Goal: Task Accomplishment & Management: Manage account settings

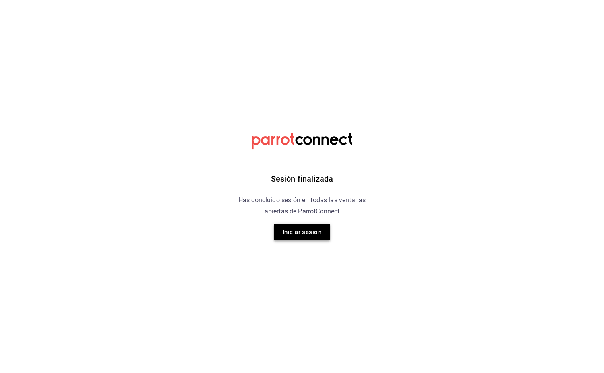
click at [322, 234] on button "Iniciar sesión" at bounding box center [302, 232] width 56 height 17
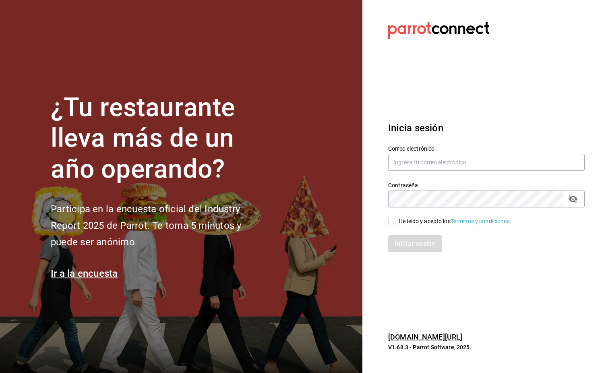
drag, startPoint x: 460, startPoint y: 176, endPoint x: 460, endPoint y: 172, distance: 4.4
click at [460, 176] on div "Contraseña Contraseña" at bounding box center [482, 189] width 206 height 35
click at [462, 168] on input "text" at bounding box center [486, 162] width 197 height 17
click at [456, 165] on input "text" at bounding box center [486, 162] width 197 height 17
type input "[EMAIL_ADDRESS][DOMAIN_NAME]"
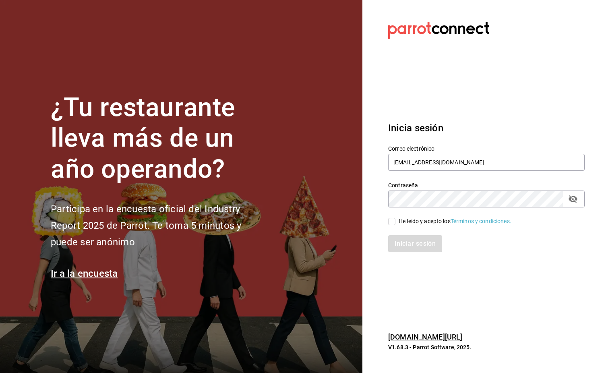
click at [386, 220] on div "He leído y acepto los Términos y condiciones." at bounding box center [482, 216] width 206 height 19
click at [390, 221] on input "He leído y acepto los Términos y condiciones." at bounding box center [391, 221] width 7 height 7
checkbox input "true"
click at [420, 239] on button "Iniciar sesión" at bounding box center [415, 243] width 55 height 17
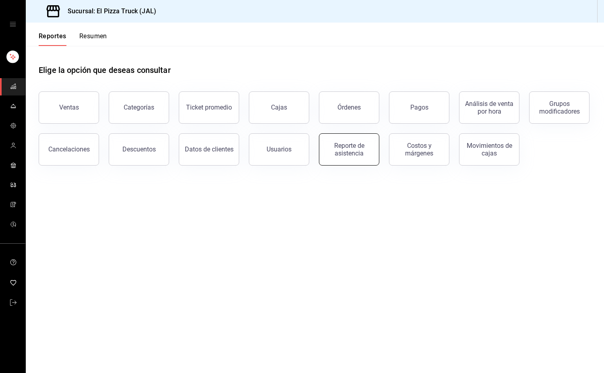
click at [348, 155] on div "Reporte de asistencia" at bounding box center [349, 149] width 50 height 15
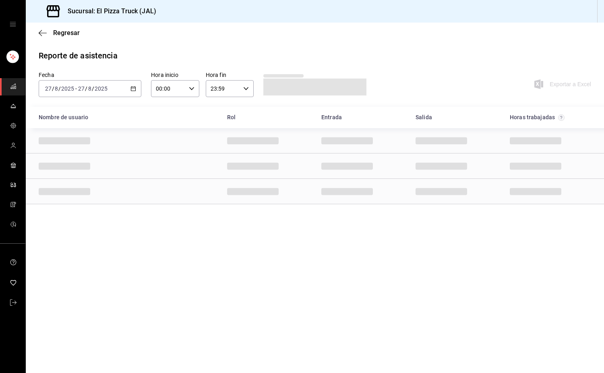
click at [132, 86] on icon "button" at bounding box center [134, 89] width 6 height 6
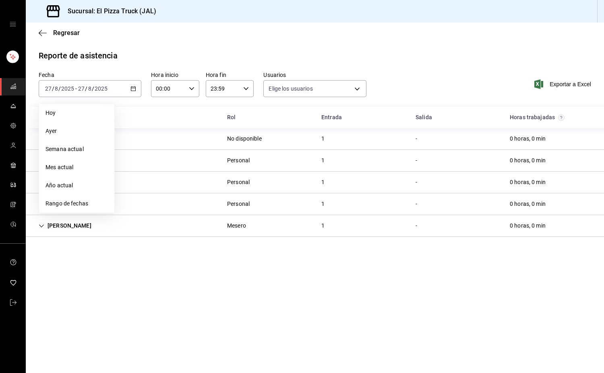
type input "497544b9-b480-44c1-8485-f7d6d8c97cd0,e0491360-b178-4aff-9530-4dcfdd3004a5,64c99…"
click at [88, 203] on span "Rango de fechas" at bounding box center [77, 203] width 62 height 8
click at [124, 193] on div "agosto de 2025 lun mar [PERSON_NAME] vie sáb dom 28 29 30 31 1 2 3 4 5 6 7 8 9 …" at bounding box center [174, 167] width 119 height 126
click at [135, 195] on button "18" at bounding box center [131, 195] width 14 height 15
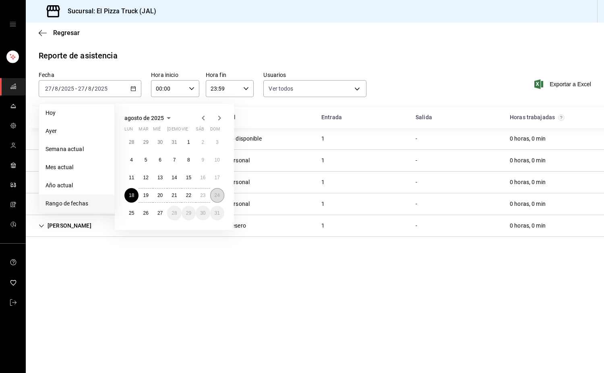
click at [220, 193] on button "24" at bounding box center [217, 195] width 14 height 15
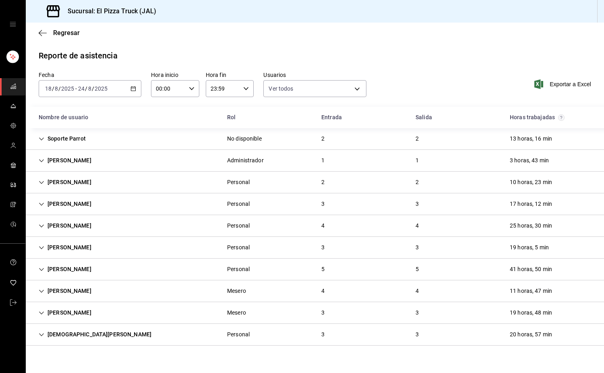
click at [41, 181] on icon "Cell" at bounding box center [42, 183] width 6 height 6
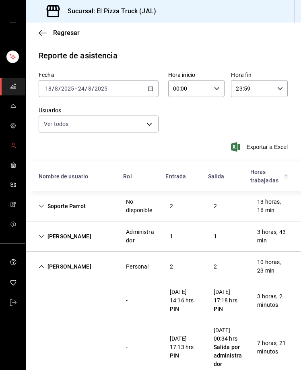
click at [15, 147] on icon "mailbox folders" at bounding box center [13, 148] width 5 height 2
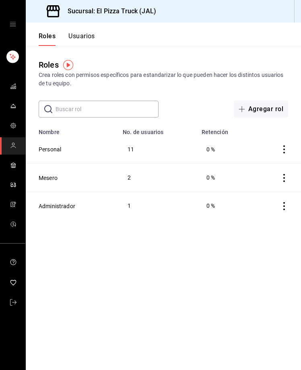
click at [82, 36] on button "Usuarios" at bounding box center [81, 39] width 27 height 14
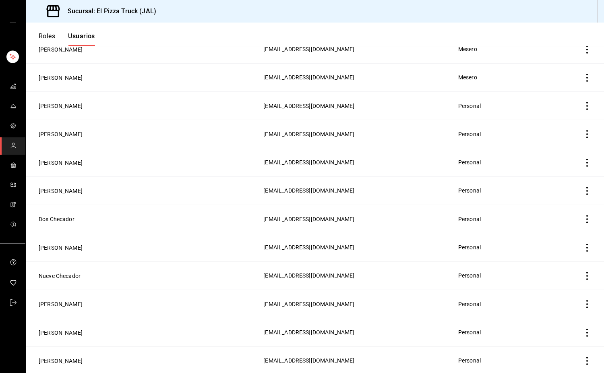
scroll to position [121, 0]
click at [61, 135] on button "[PERSON_NAME]" at bounding box center [61, 133] width 44 height 8
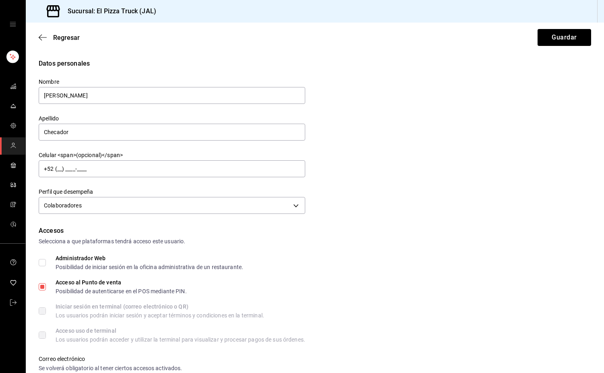
scroll to position [273, 0]
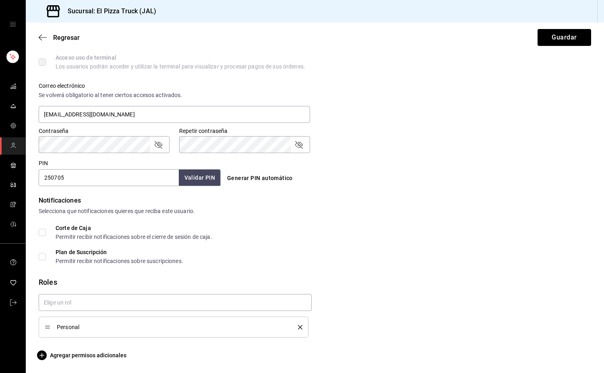
click at [300, 326] on li "Personal" at bounding box center [174, 327] width 270 height 21
click at [299, 327] on icon "delete" at bounding box center [300, 327] width 4 height 4
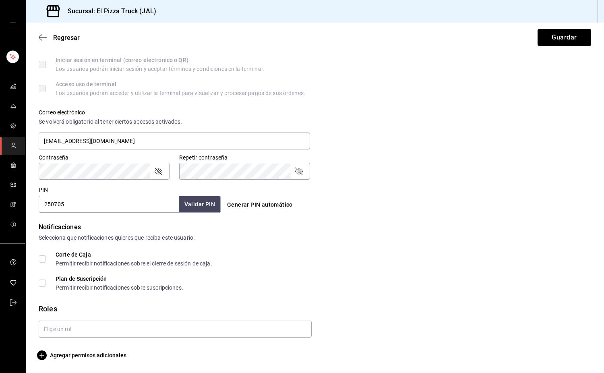
scroll to position [247, 0]
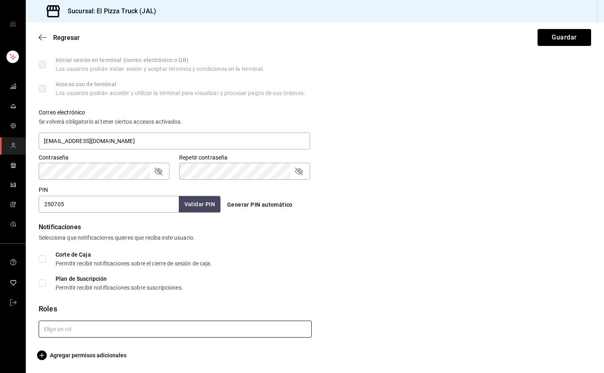
click at [277, 323] on input "text" at bounding box center [175, 329] width 273 height 17
click at [62, 301] on li "Mesero" at bounding box center [174, 297] width 270 height 13
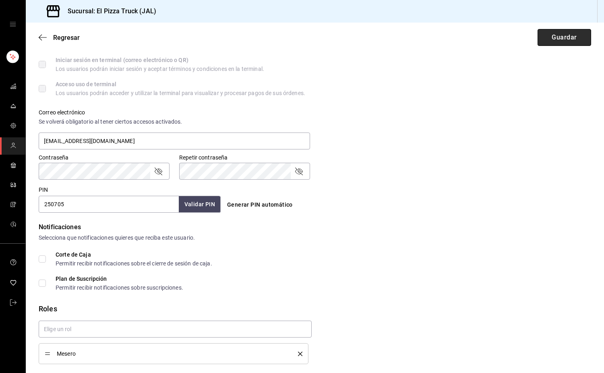
click at [563, 45] on button "Guardar" at bounding box center [565, 37] width 54 height 17
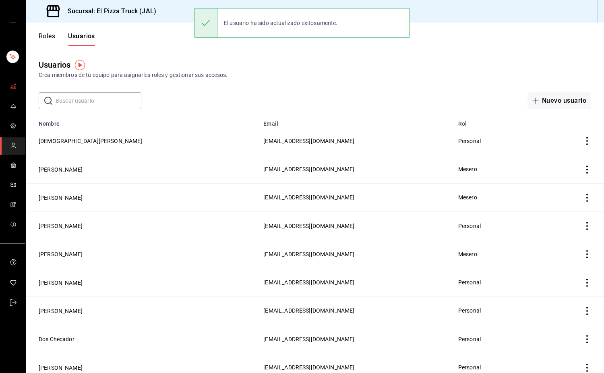
click at [6, 90] on link "mailbox folders" at bounding box center [12, 86] width 25 height 17
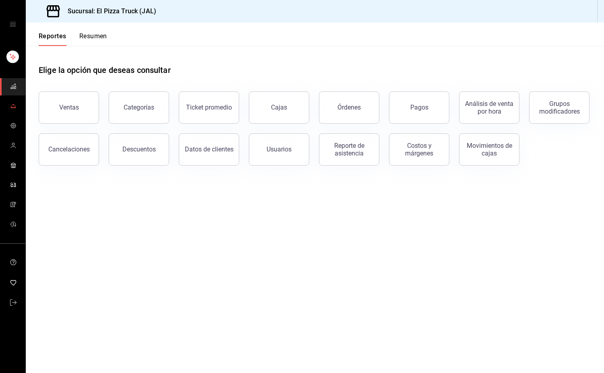
click at [17, 105] on link "mailbox folders" at bounding box center [12, 106] width 25 height 17
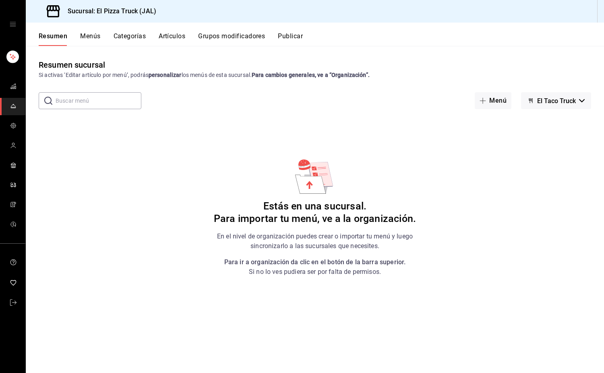
click at [298, 38] on button "Publicar" at bounding box center [290, 39] width 25 height 14
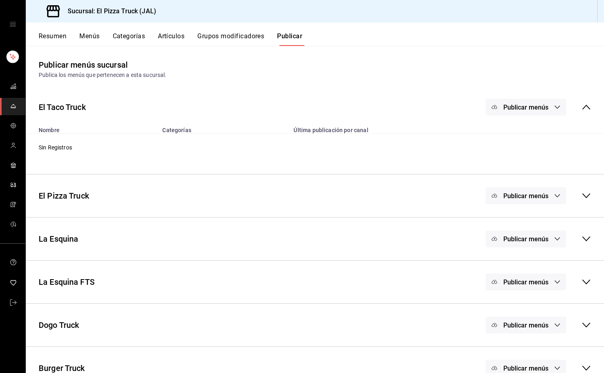
click at [524, 281] on span "Publicar menús" at bounding box center [526, 282] width 45 height 8
click at [528, 306] on span "Punto de venta" at bounding box center [531, 309] width 39 height 8
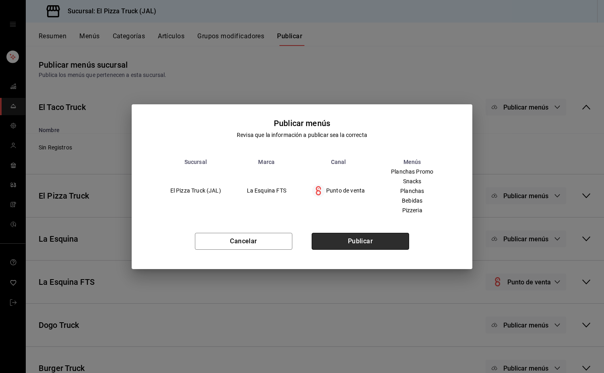
click at [397, 244] on button "Publicar" at bounding box center [360, 241] width 97 height 17
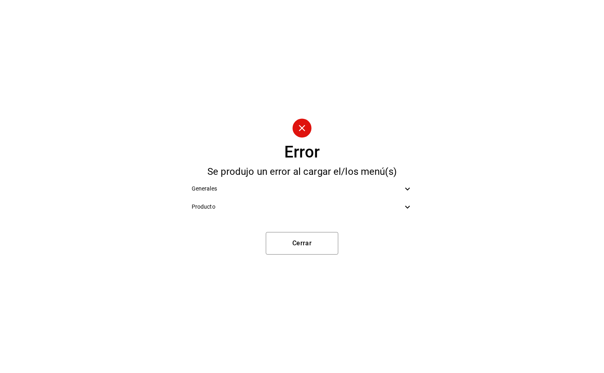
click at [245, 209] on span "Producto" at bounding box center [297, 207] width 211 height 8
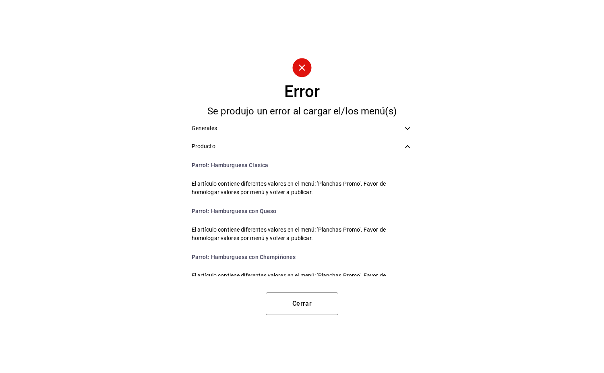
click at [395, 137] on div "Generales" at bounding box center [302, 128] width 234 height 18
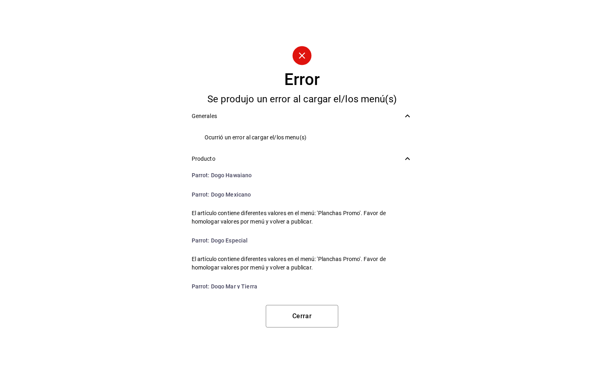
scroll to position [725, 0]
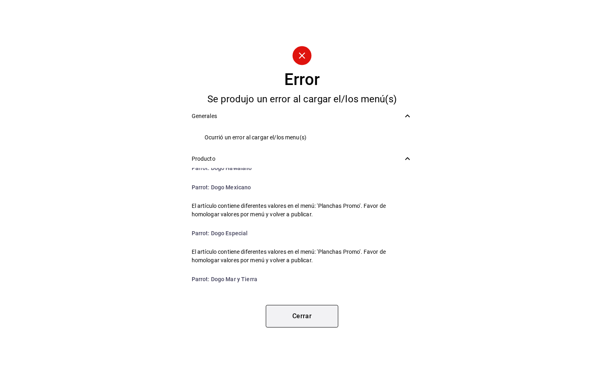
click at [323, 312] on button "Cerrar" at bounding box center [302, 316] width 73 height 23
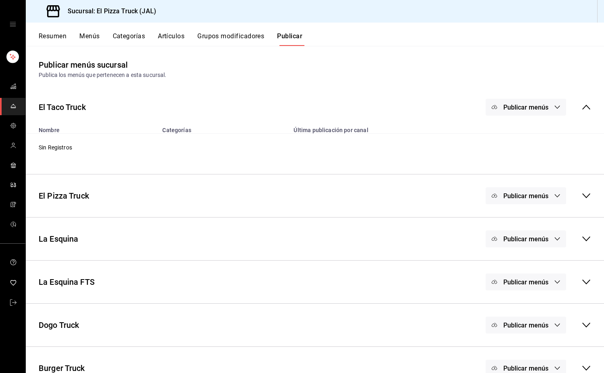
click at [578, 288] on div "Publicar menús" at bounding box center [539, 282] width 106 height 17
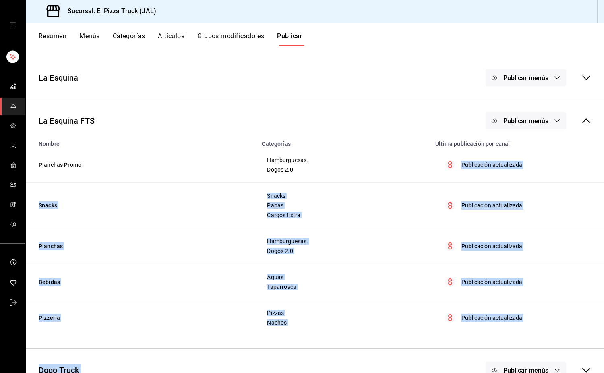
scroll to position [224, 0]
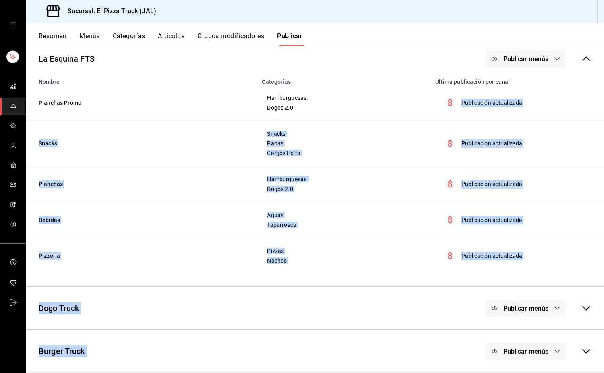
drag, startPoint x: 457, startPoint y: 164, endPoint x: 553, endPoint y: 381, distance: 237.9
click at [553, 373] on html "Sucursal: El Pizza Truck (JAL) Resumen Menús Categorías Artículos Grupos modifi…" at bounding box center [302, 186] width 604 height 373
click at [56, 39] on button "Resumen" at bounding box center [53, 39] width 28 height 14
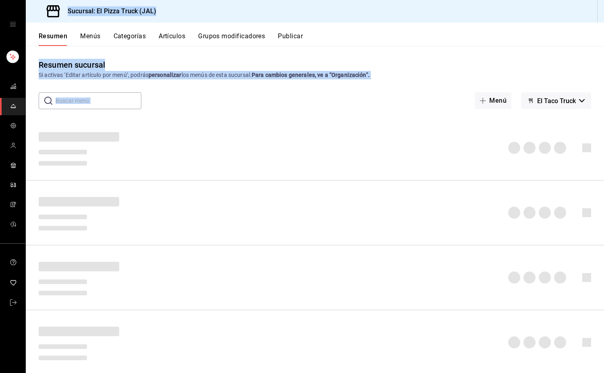
click at [386, 51] on div "Resumen sucursal Si activas ‘Editar artículo por menú’, podrás personalizar los…" at bounding box center [315, 209] width 578 height 327
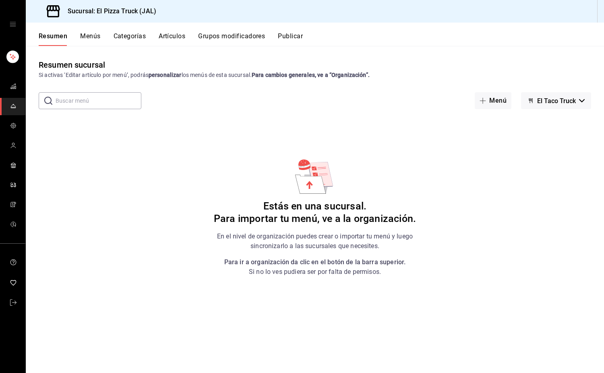
click at [579, 95] on button "El Taco Truck" at bounding box center [556, 100] width 70 height 17
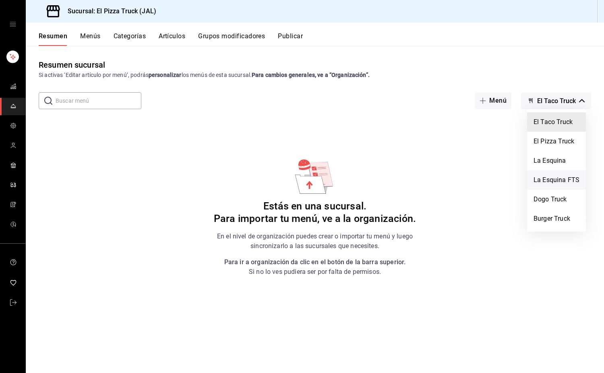
click at [565, 184] on li "La Esquina FTS" at bounding box center [556, 179] width 59 height 19
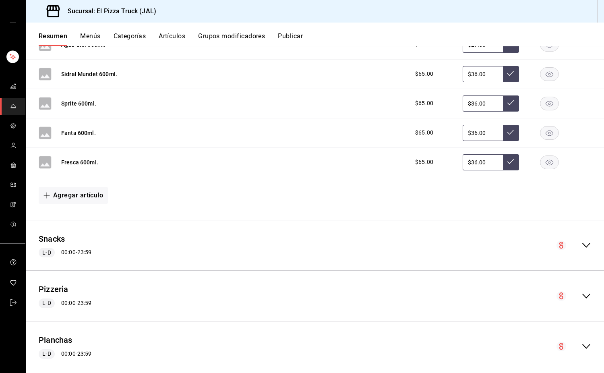
scroll to position [550, 0]
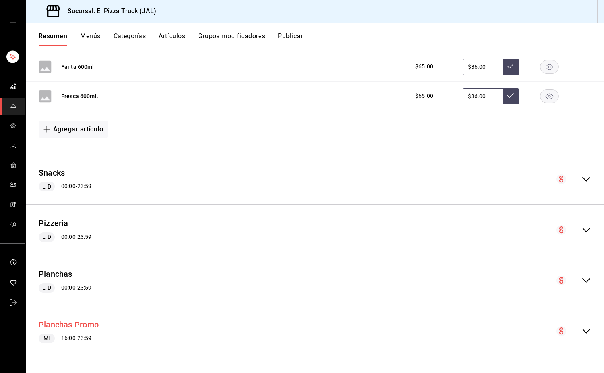
click at [87, 322] on button "Planchas Promo" at bounding box center [69, 325] width 60 height 12
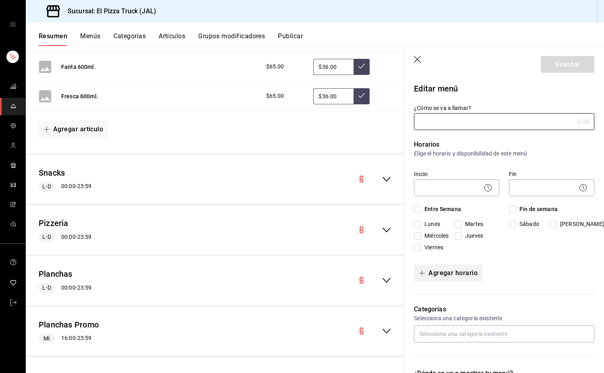
type input "Planchas Promo"
checkbox input "true"
type input "1756315495718"
click at [455, 237] on input "Jueves" at bounding box center [458, 235] width 7 height 7
checkbox input "true"
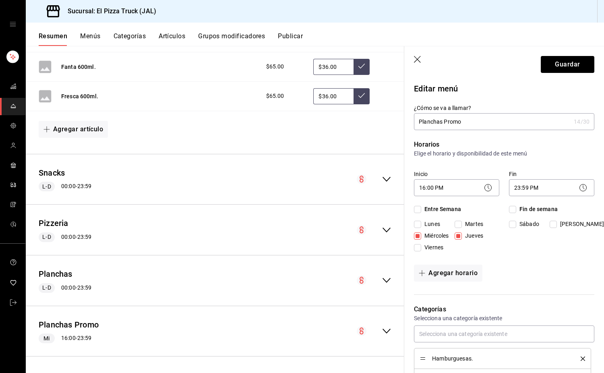
click at [419, 237] on input "Miércoles" at bounding box center [417, 235] width 7 height 7
checkbox input "false"
click at [576, 63] on button "Guardar" at bounding box center [568, 64] width 54 height 17
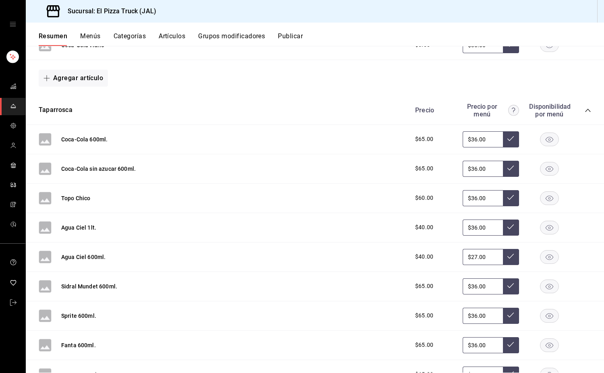
scroll to position [268, 0]
